Goal: Information Seeking & Learning: Learn about a topic

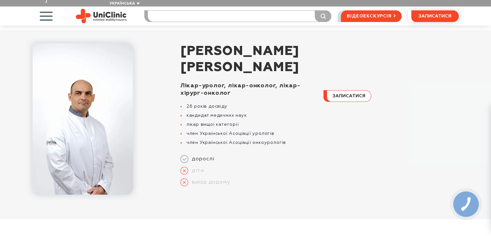
click at [184, 11] on input "search" at bounding box center [239, 16] width 183 height 11
type input "поліпи уретри"
click at [315, 10] on button "submit" at bounding box center [323, 16] width 16 height 12
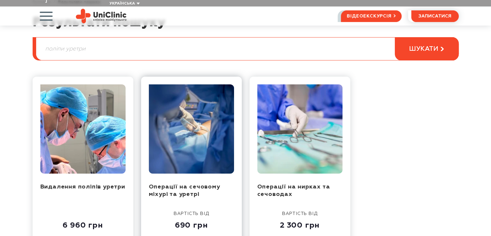
scroll to position [129, 0]
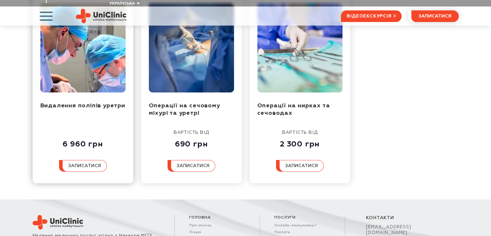
click at [86, 57] on img at bounding box center [82, 47] width 85 height 89
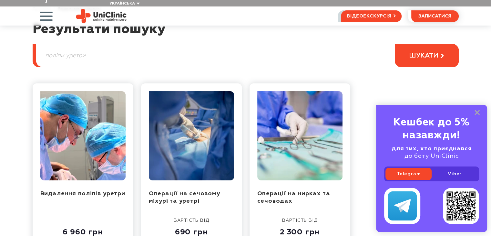
scroll to position [65, 0]
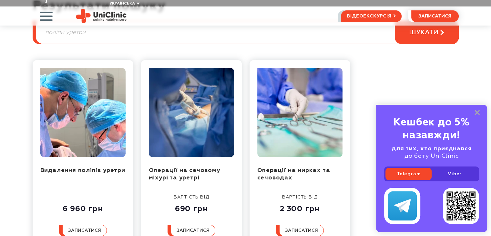
click at [89, 30] on input "поліпи уретри" at bounding box center [247, 32] width 422 height 23
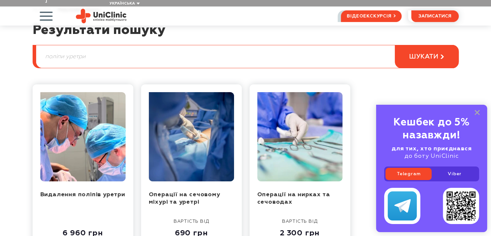
scroll to position [0, 0]
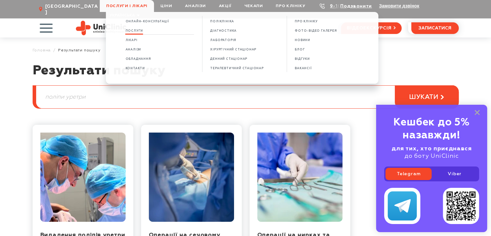
click at [136, 29] on span "Послуги" at bounding box center [134, 31] width 18 height 4
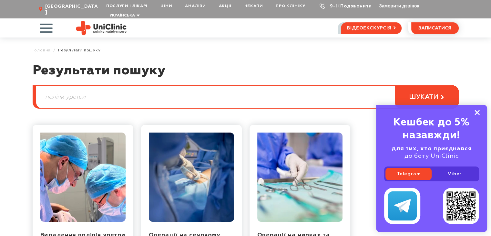
click at [475, 111] on icon at bounding box center [476, 112] width 5 height 5
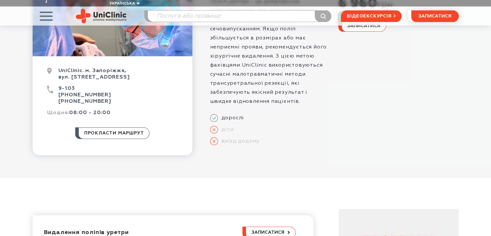
scroll to position [290, 0]
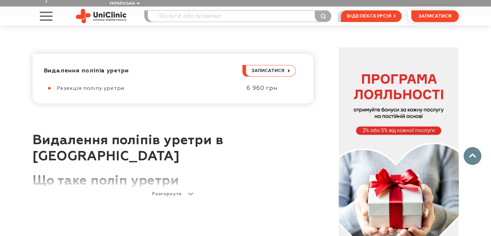
click at [176, 191] on span "Розгорнути" at bounding box center [167, 193] width 30 height 5
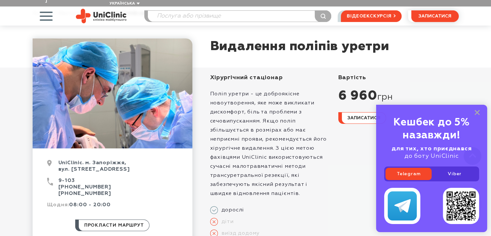
scroll to position [0, 0]
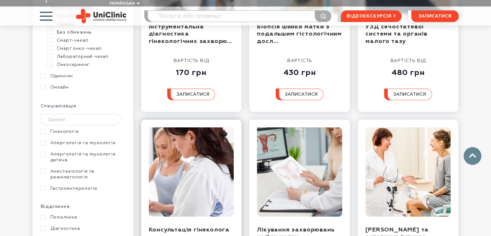
scroll to position [194, 0]
click at [75, 114] on input "text" at bounding box center [81, 120] width 80 height 12
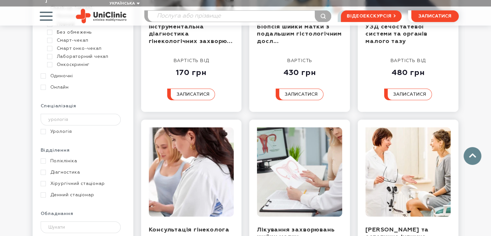
type input "урологія"
click at [74, 128] on link "Урологія" at bounding box center [82, 131] width 83 height 6
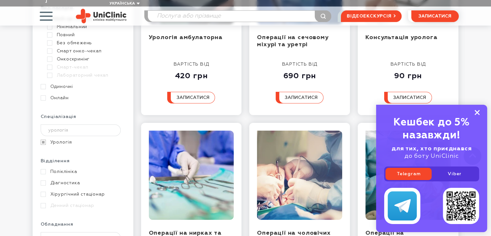
click at [477, 110] on icon at bounding box center [476, 112] width 5 height 5
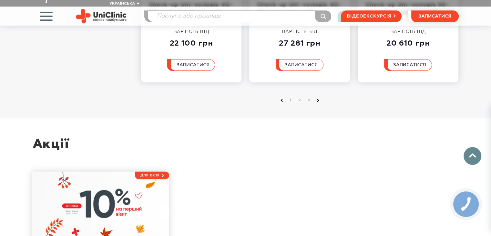
scroll to position [871, 0]
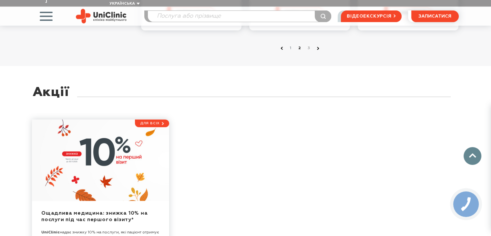
click at [299, 45] on link "2" at bounding box center [300, 48] width 6 height 6
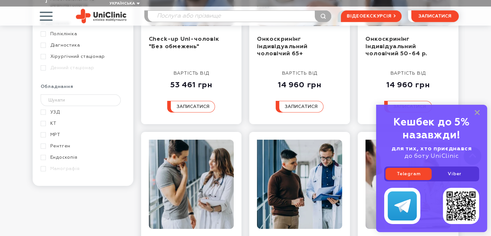
scroll to position [290, 0]
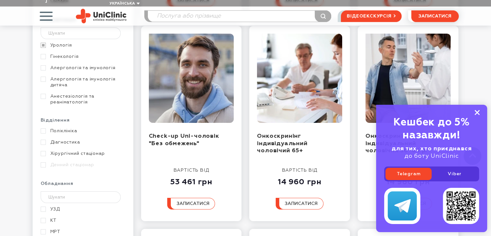
click at [478, 111] on rect at bounding box center [476, 112] width 5 height 5
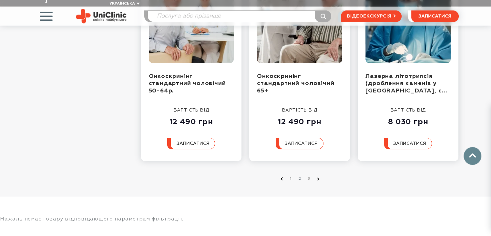
scroll to position [839, 0]
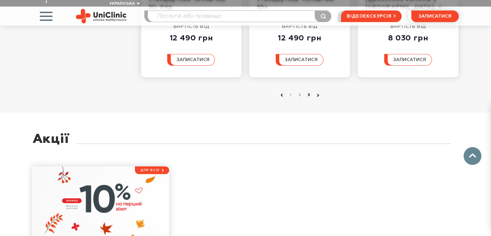
click at [308, 92] on link "3" at bounding box center [309, 95] width 6 height 6
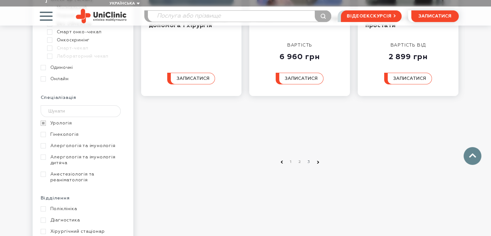
scroll to position [290, 0]
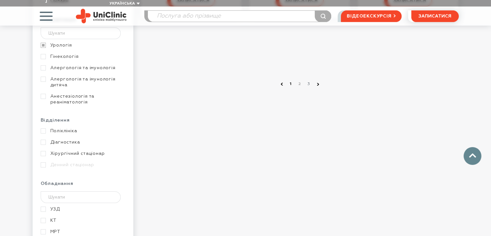
click at [290, 81] on link "1" at bounding box center [291, 84] width 6 height 6
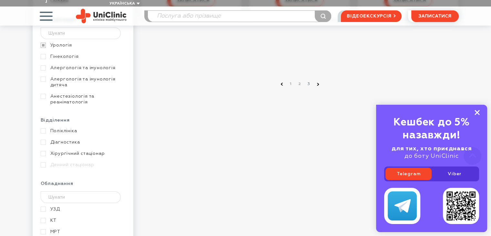
click at [478, 114] on rect at bounding box center [476, 112] width 5 height 5
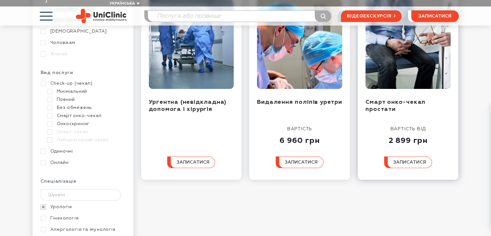
scroll to position [211, 0]
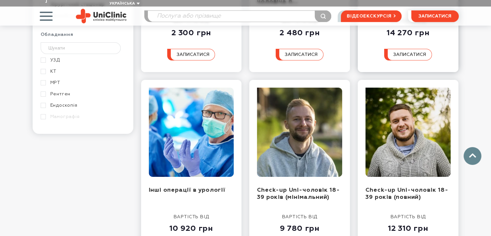
scroll to position [452, 0]
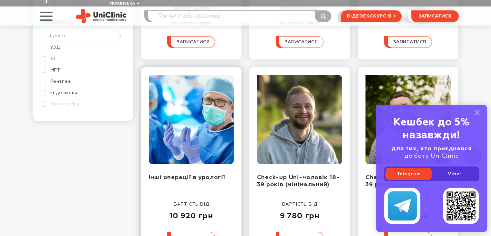
click at [207, 104] on img at bounding box center [191, 119] width 85 height 89
click at [475, 113] on icon at bounding box center [476, 112] width 5 height 5
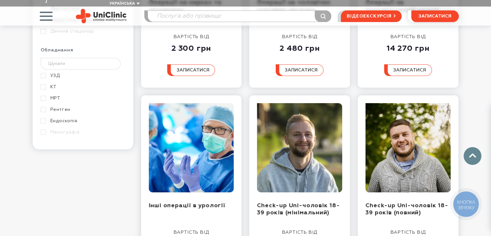
scroll to position [387, 0]
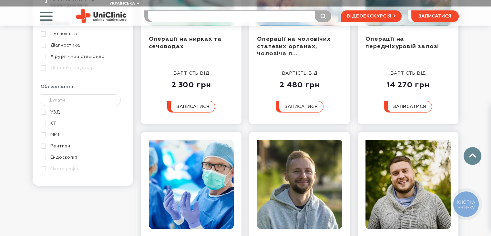
click at [170, 11] on input "search" at bounding box center [239, 16] width 183 height 11
type input "онкоурологія"
click at [315, 10] on button "submit" at bounding box center [323, 16] width 16 height 12
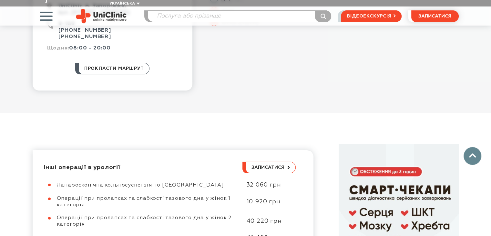
scroll to position [323, 0]
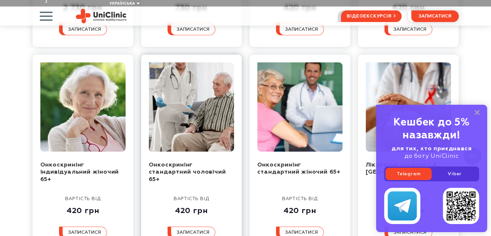
scroll to position [355, 0]
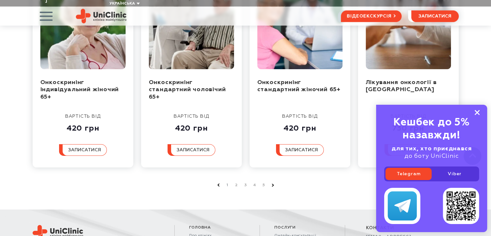
click at [478, 114] on rect at bounding box center [476, 112] width 5 height 5
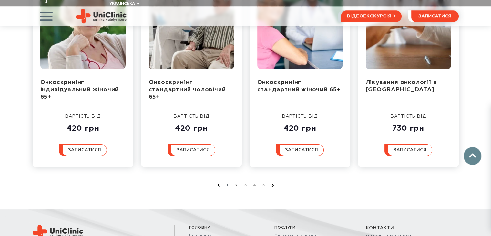
click at [234, 182] on link "2" at bounding box center [236, 185] width 6 height 6
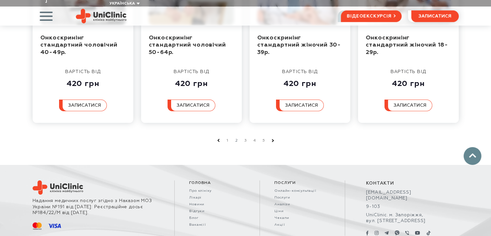
scroll to position [430, 0]
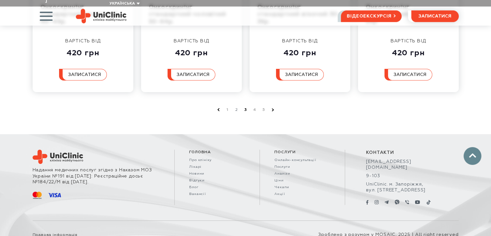
click at [246, 106] on link "3" at bounding box center [245, 109] width 6 height 6
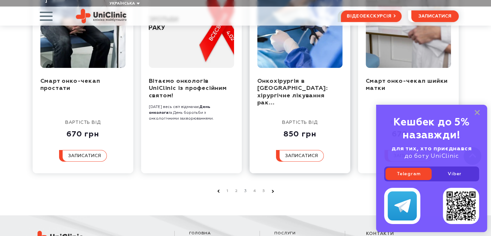
scroll to position [323, 0]
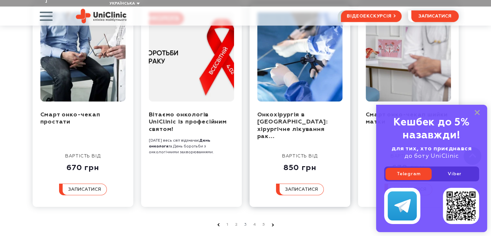
click at [295, 62] on img at bounding box center [299, 56] width 85 height 89
click at [478, 110] on icon at bounding box center [476, 112] width 5 height 5
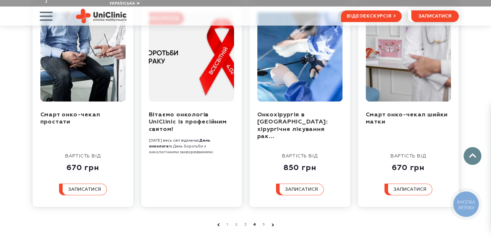
click at [254, 221] on link "4" at bounding box center [254, 224] width 6 height 6
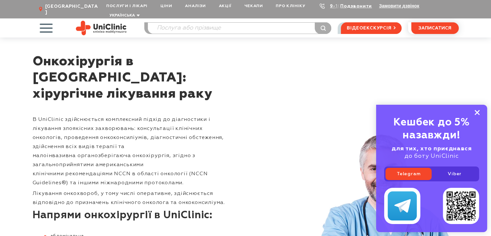
click at [478, 113] on rect at bounding box center [476, 112] width 5 height 5
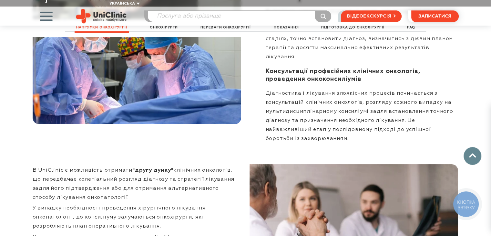
scroll to position [742, 0]
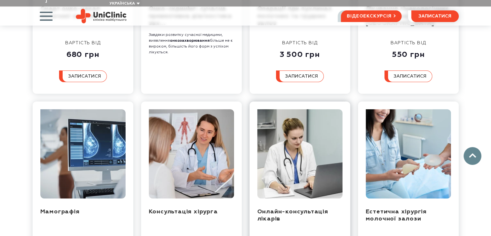
scroll to position [419, 0]
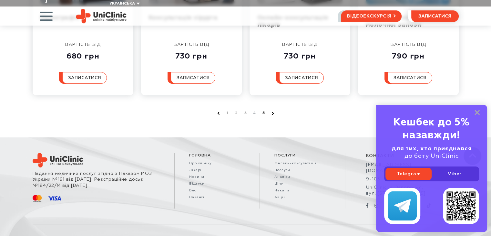
click at [262, 110] on link "5" at bounding box center [263, 113] width 6 height 6
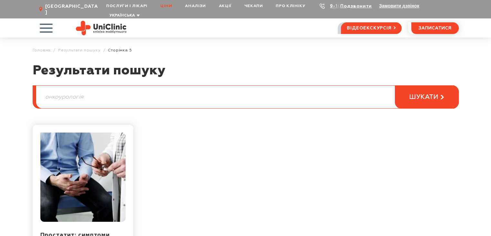
click at [168, 5] on link "Ціни" at bounding box center [166, 6] width 25 height 12
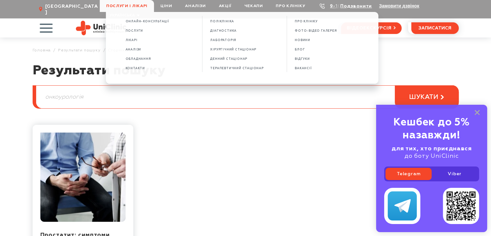
click at [124, 3] on span "Послуги і лікарі" at bounding box center [127, 6] width 54 height 12
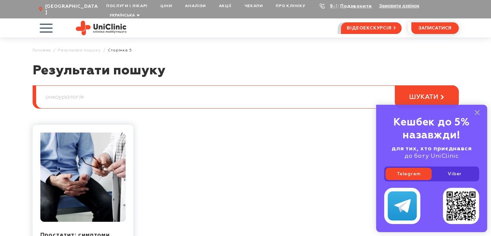
click at [124, 3] on span "Послуги і лікарі" at bounding box center [127, 6] width 54 height 12
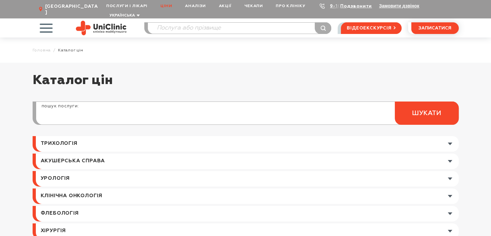
click at [103, 113] on input "search" at bounding box center [247, 116] width 422 height 15
type input "уроол"
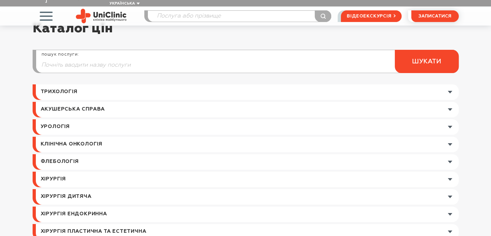
scroll to position [97, 0]
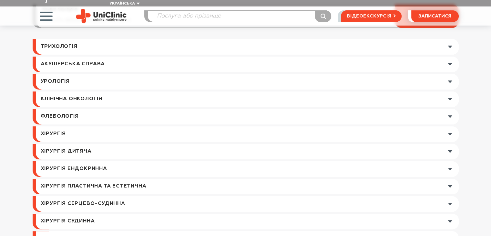
click at [447, 74] on link at bounding box center [247, 81] width 423 height 15
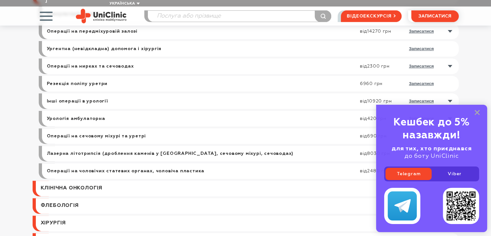
scroll to position [194, 0]
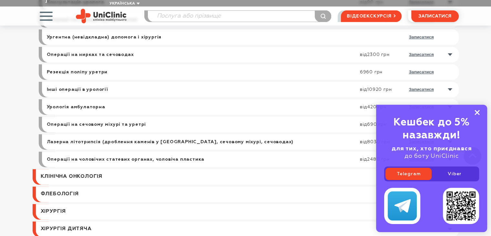
click at [478, 111] on rect at bounding box center [476, 112] width 5 height 5
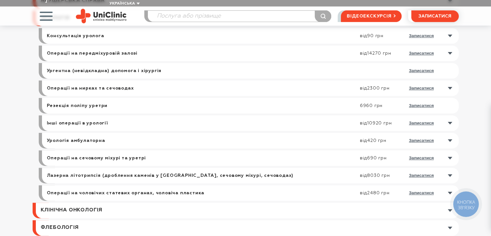
scroll to position [129, 0]
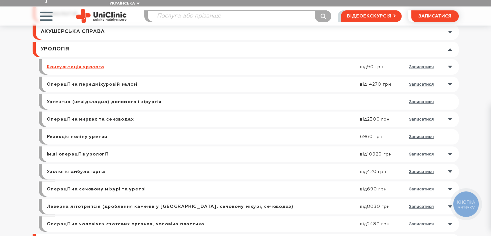
click at [82, 64] on link "Консультація уролога" at bounding box center [75, 67] width 57 height 6
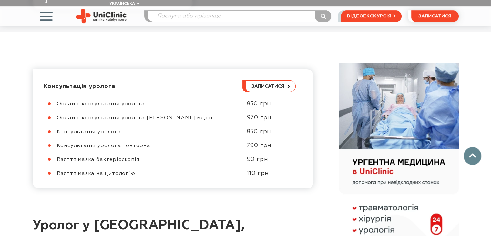
scroll to position [323, 0]
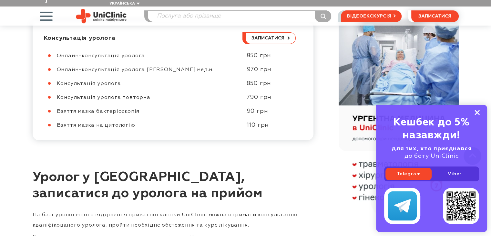
click at [478, 111] on rect at bounding box center [476, 112] width 5 height 5
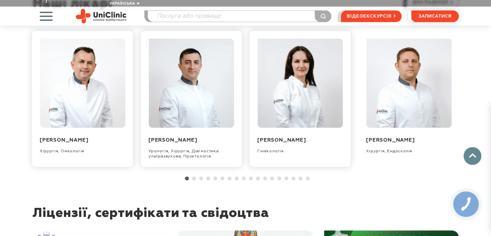
scroll to position [645, 0]
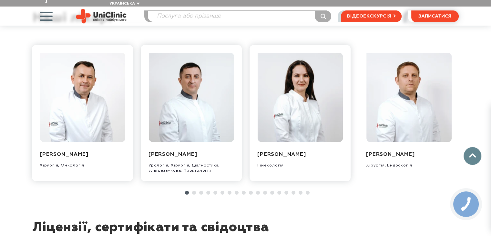
click at [194, 192] on link at bounding box center [194, 192] width 4 height 4
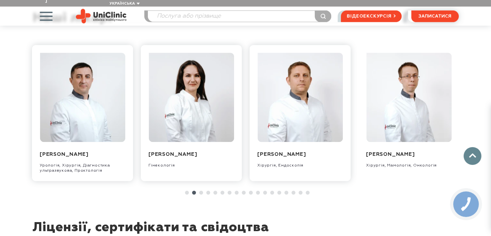
click at [204, 191] on li at bounding box center [206, 192] width 7 height 4
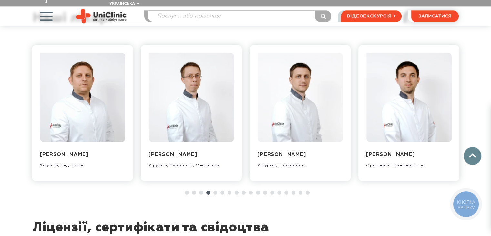
click at [200, 192] on link at bounding box center [201, 192] width 4 height 4
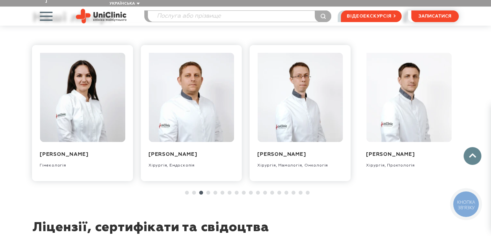
click at [208, 192] on link at bounding box center [208, 192] width 4 height 4
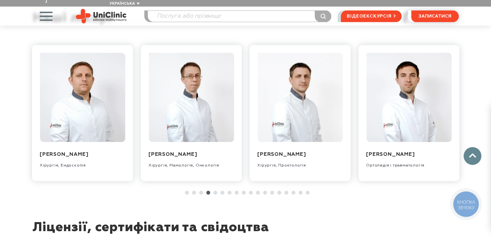
click at [214, 192] on link at bounding box center [215, 192] width 4 height 4
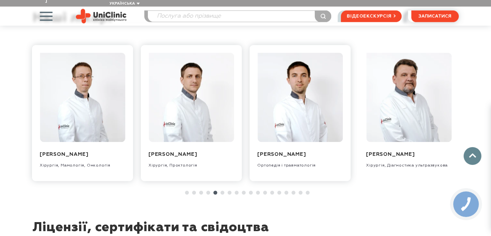
click at [222, 192] on link at bounding box center [222, 192] width 4 height 4
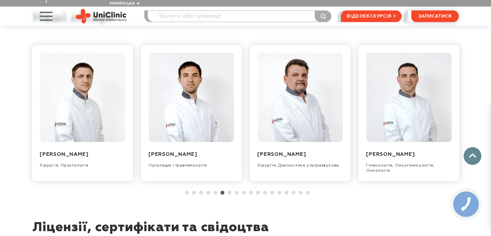
click at [229, 192] on link at bounding box center [229, 192] width 4 height 4
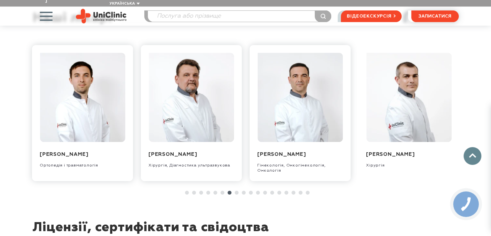
click at [235, 192] on link at bounding box center [237, 192] width 4 height 4
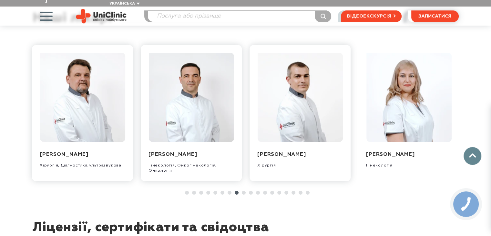
click at [242, 192] on link at bounding box center [244, 192] width 4 height 4
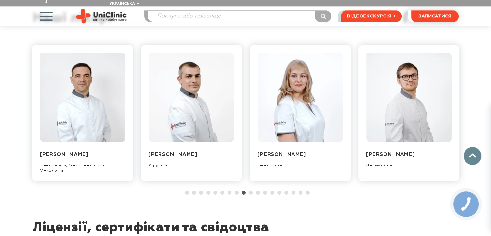
click at [249, 192] on link at bounding box center [251, 192] width 4 height 4
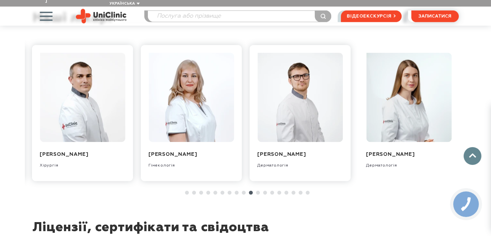
click at [256, 192] on link at bounding box center [258, 192] width 4 height 4
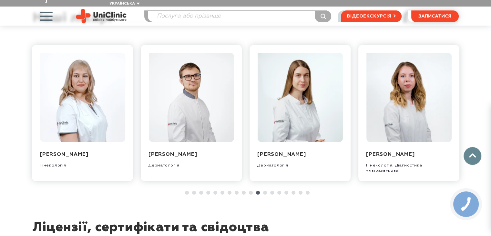
click at [265, 192] on link at bounding box center [265, 192] width 4 height 4
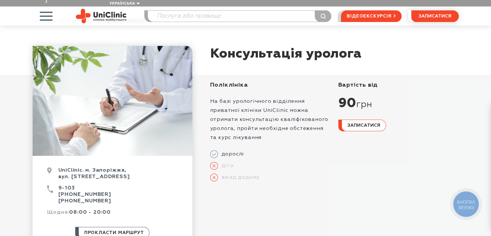
scroll to position [0, 0]
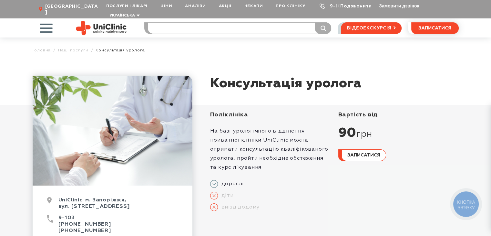
click at [201, 24] on input "search" at bounding box center [239, 28] width 183 height 11
type input "САГАНЬ"
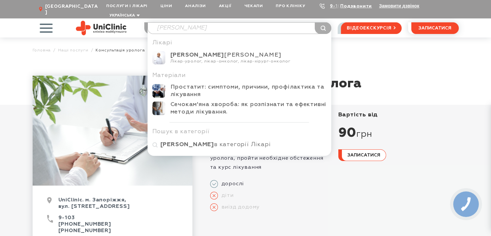
click at [226, 59] on div "Лікар-уролог, лікар-онколог, лікар-хірург-онколог" at bounding box center [248, 61] width 156 height 5
click at [207, 59] on div "Лікар-уролог, лікар-онколог, лікар-хірург-онколог" at bounding box center [248, 61] width 156 height 5
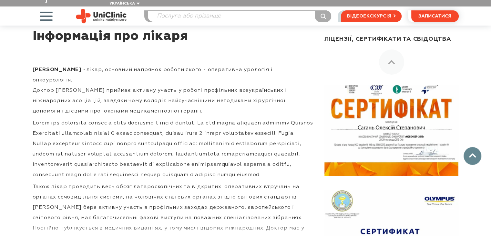
scroll to position [290, 0]
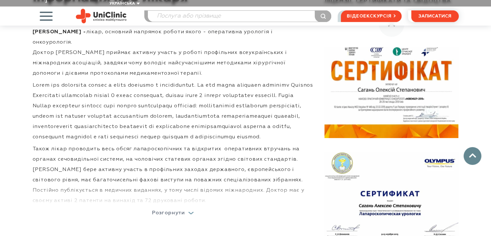
click at [182, 215] on p "Розгорнути" at bounding box center [168, 212] width 33 height 5
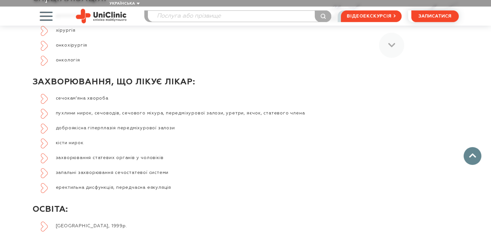
scroll to position [549, 0]
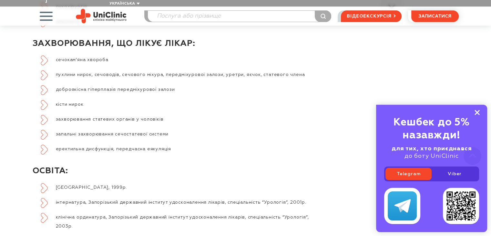
click at [478, 114] on rect at bounding box center [476, 112] width 5 height 5
